Goal: Information Seeking & Learning: Find specific fact

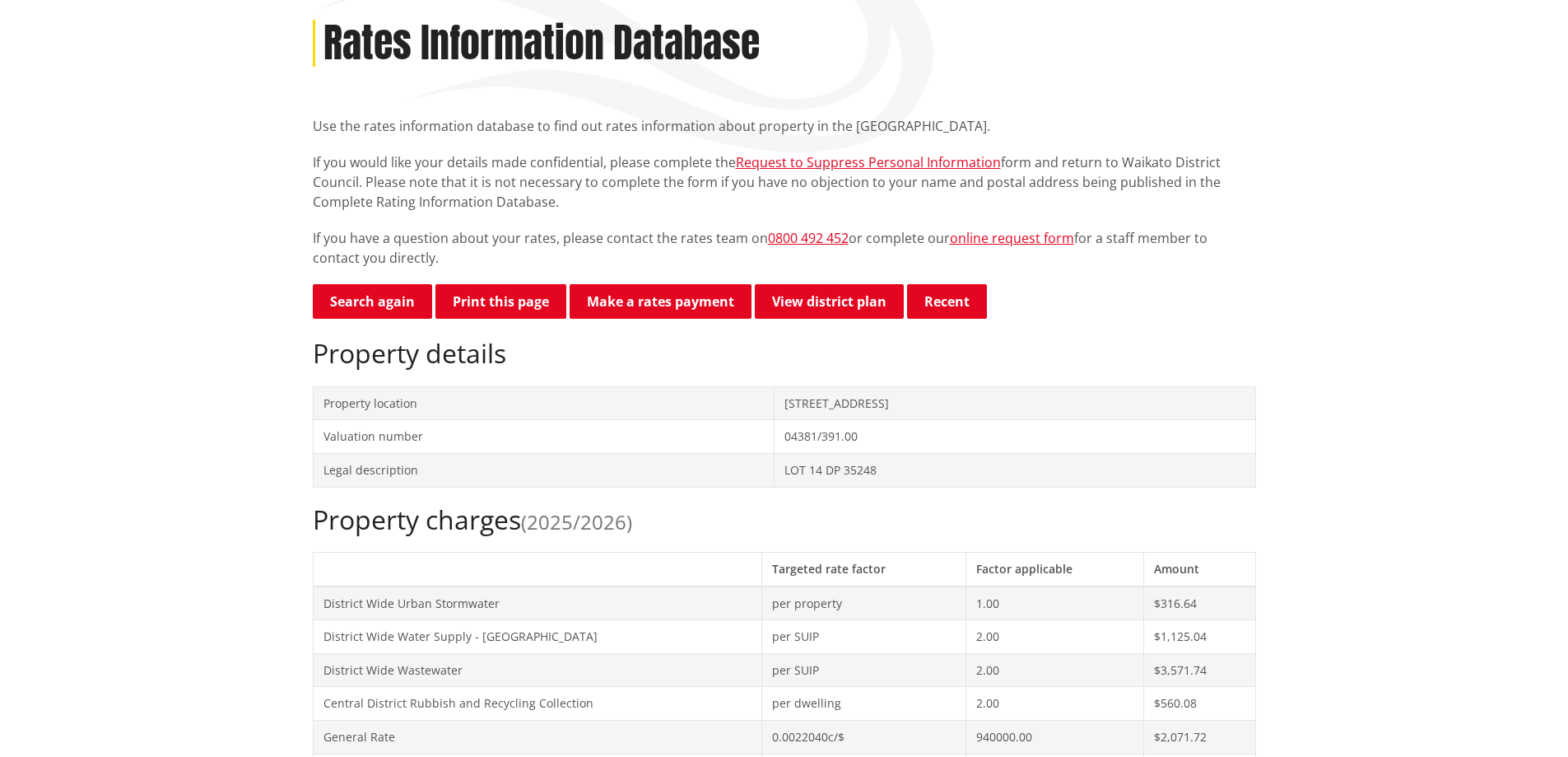
scroll to position [412, 0]
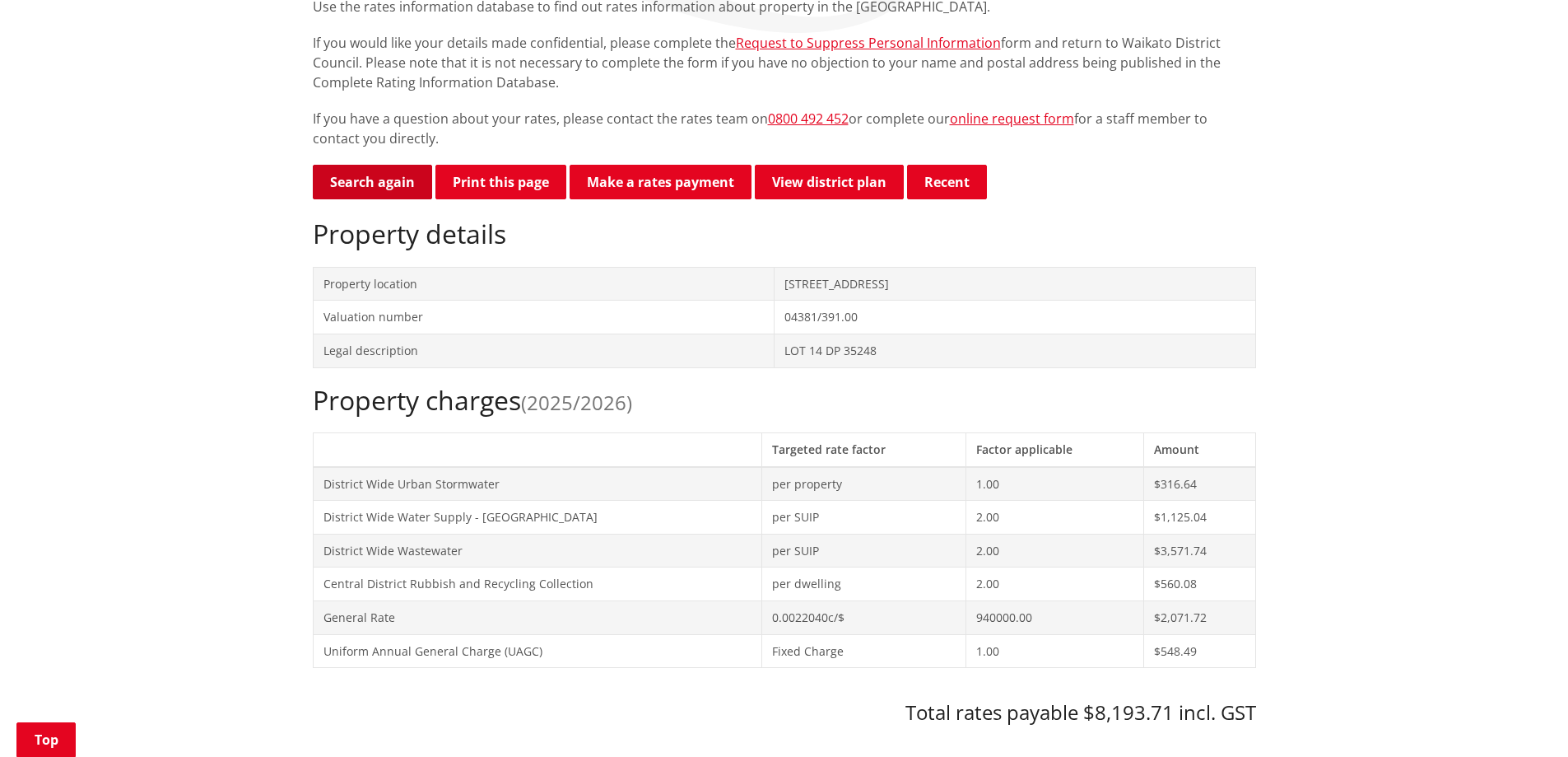
click at [346, 180] on link "Search again" at bounding box center [373, 182] width 119 height 35
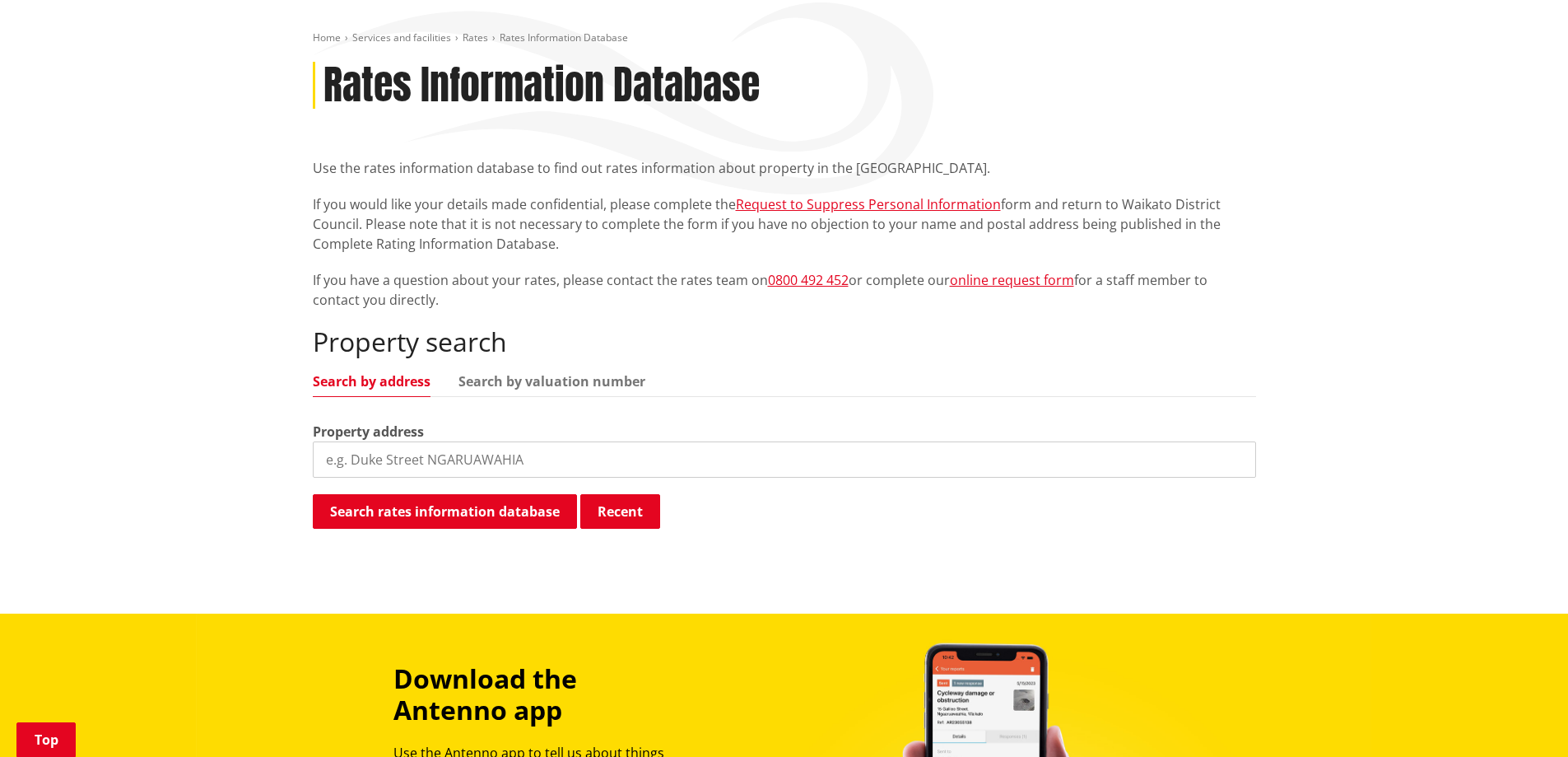
scroll to position [412, 0]
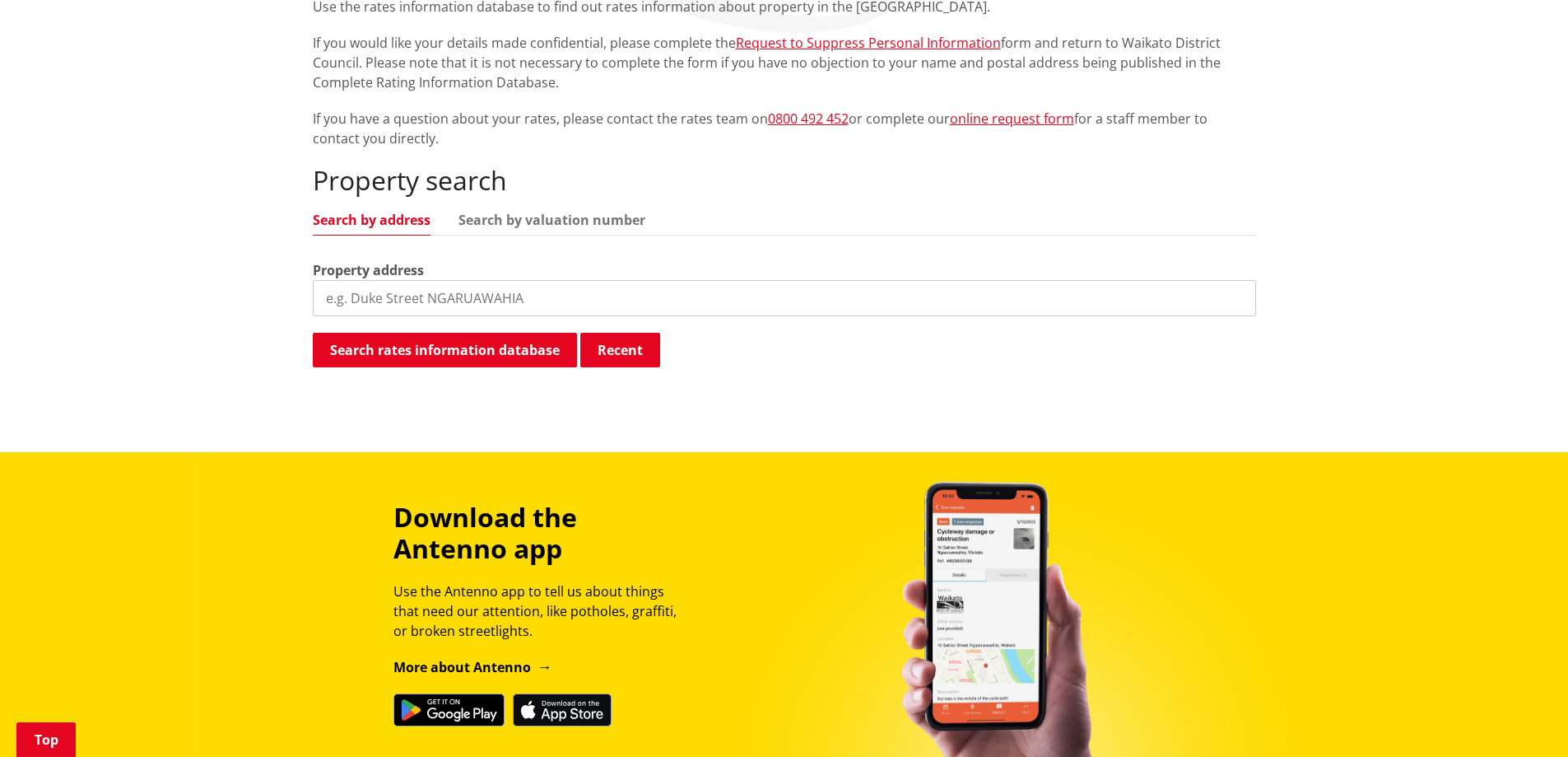
click at [480, 292] on input "search" at bounding box center [784, 298] width 943 height 37
click at [485, 348] on button "Search rates information database" at bounding box center [445, 350] width 265 height 35
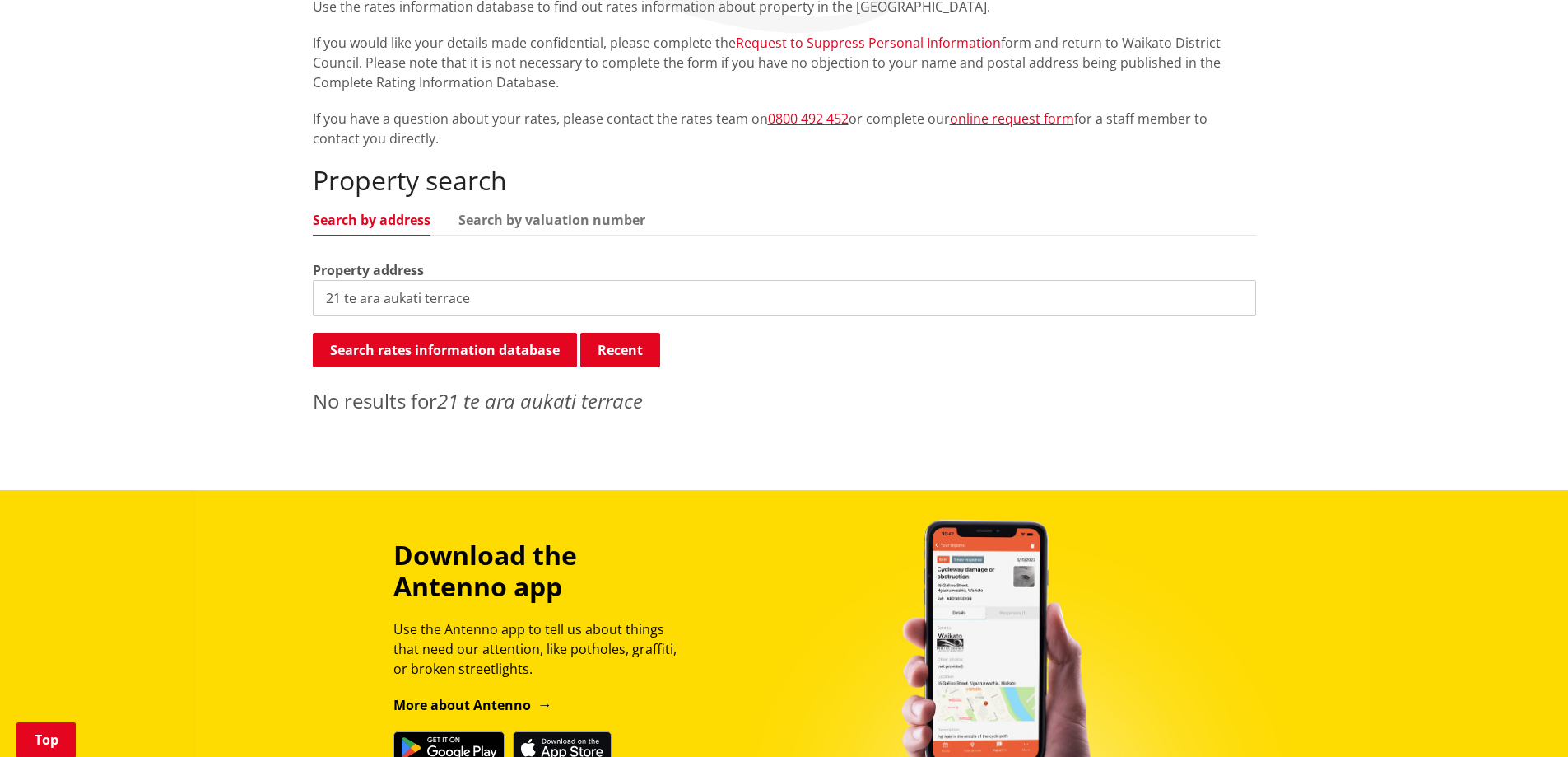
drag, startPoint x: 480, startPoint y: 299, endPoint x: 188, endPoint y: 297, distance: 292.0
click at [215, 295] on div "Home Services and facilities Rates Rates Information Database Rates Information…" at bounding box center [784, 159] width 1568 height 662
type input "21 Te Ara Aukati Terrace, Pokeno"
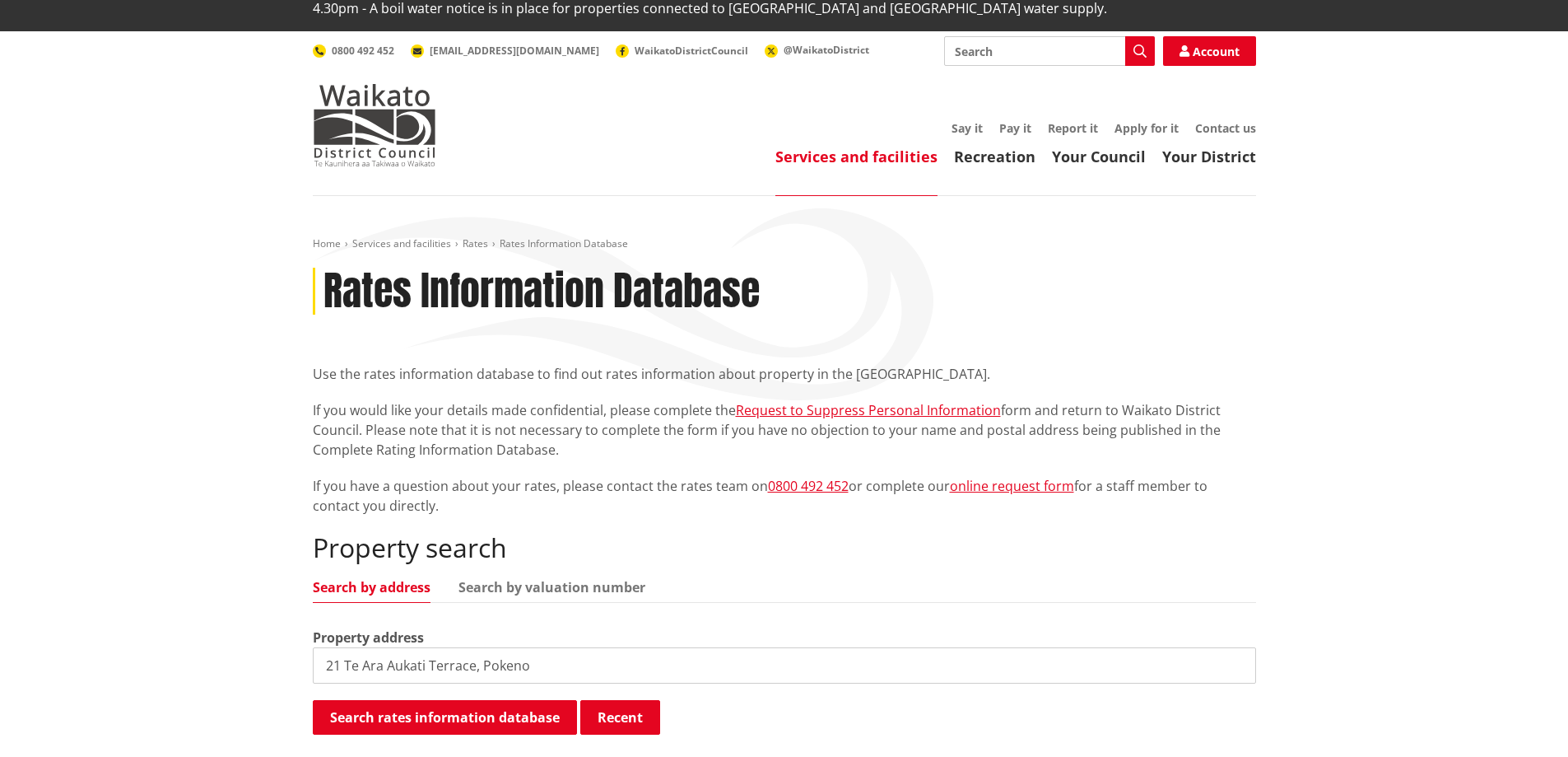
scroll to position [0, 0]
